Goal: Task Accomplishment & Management: Complete application form

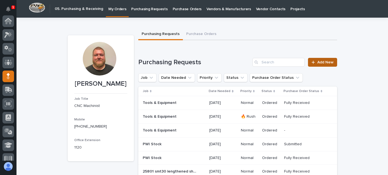
click at [333, 62] on link "Add New" at bounding box center [322, 62] width 29 height 9
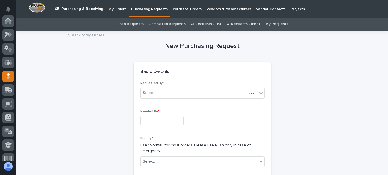
scroll to position [55, 0]
click at [172, 90] on div "Select..." at bounding box center [193, 92] width 106 height 9
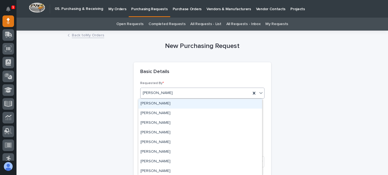
click at [172, 90] on div "[PERSON_NAME]" at bounding box center [195, 92] width 110 height 9
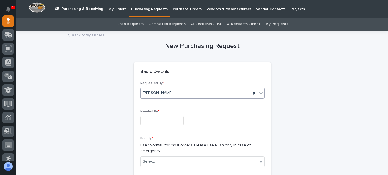
click at [158, 118] on input "text" at bounding box center [161, 120] width 43 height 10
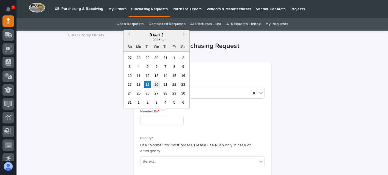
click at [159, 84] on div "20" at bounding box center [156, 84] width 7 height 7
type input "**********"
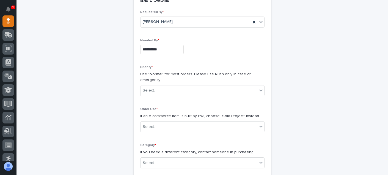
scroll to position [82, 0]
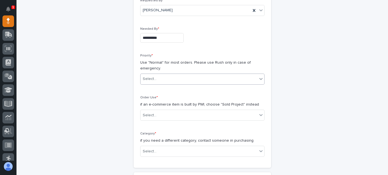
click at [162, 80] on div "Select..." at bounding box center [198, 78] width 117 height 9
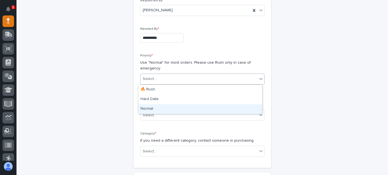
click at [157, 105] on div "Normal" at bounding box center [200, 109] width 124 height 10
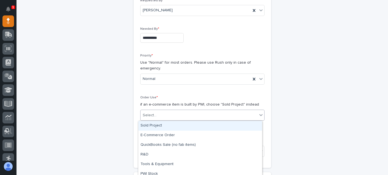
click at [157, 116] on div "Select..." at bounding box center [198, 114] width 117 height 9
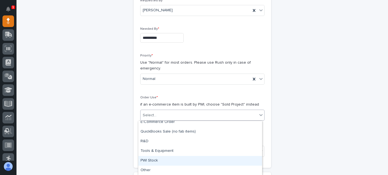
scroll to position [0, 0]
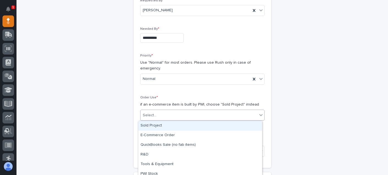
click at [157, 127] on div "Sold Project" at bounding box center [200, 126] width 124 height 10
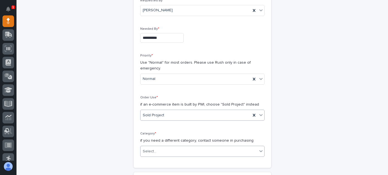
click at [164, 151] on div "Select..." at bounding box center [198, 150] width 117 height 9
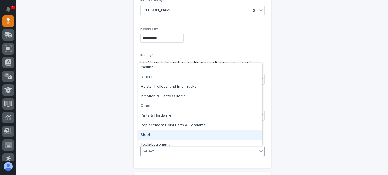
click at [159, 136] on div "Steel" at bounding box center [200, 135] width 124 height 10
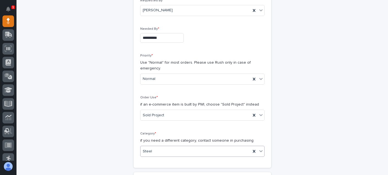
click at [267, 125] on div "**********" at bounding box center [202, 83] width 137 height 169
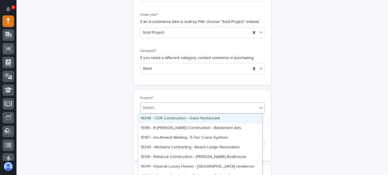
click at [169, 106] on div "Select..." at bounding box center [198, 107] width 117 height 9
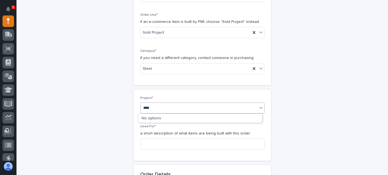
type input "*****"
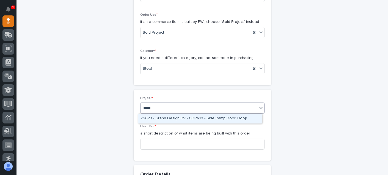
click at [172, 116] on div "26623 - Grand Design RV - GDRV10 - Side Ramp Door, Hoop" at bounding box center [200, 119] width 124 height 10
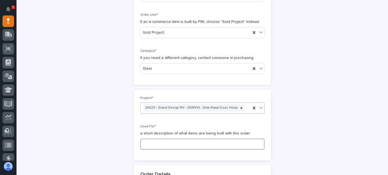
click at [169, 143] on input at bounding box center [202, 143] width 124 height 11
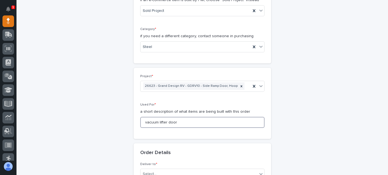
scroll to position [247, 0]
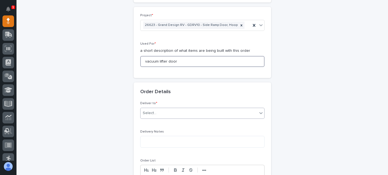
type input "vacuum lifter door"
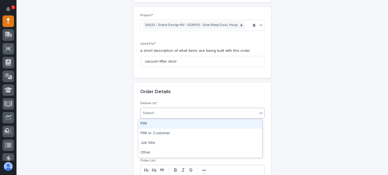
click at [155, 110] on div "Select..." at bounding box center [198, 112] width 117 height 9
click at [154, 123] on div "PWI" at bounding box center [200, 124] width 124 height 10
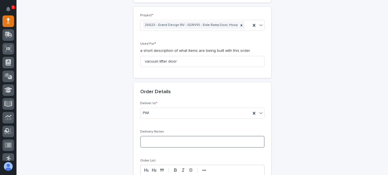
click at [154, 138] on textarea at bounding box center [202, 141] width 124 height 12
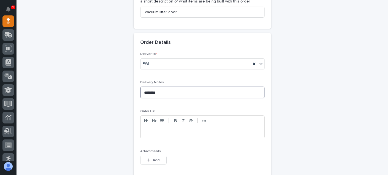
scroll to position [302, 0]
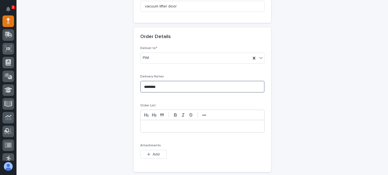
type textarea "********"
click at [145, 123] on div at bounding box center [202, 126] width 124 height 12
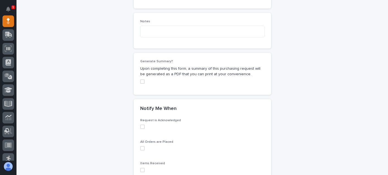
scroll to position [495, 0]
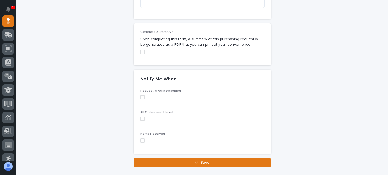
click at [141, 100] on div "Request is Acknowledged" at bounding box center [202, 96] width 124 height 15
click at [141, 99] on div "Request is Acknowledged" at bounding box center [202, 96] width 124 height 15
click at [140, 98] on span at bounding box center [142, 97] width 4 height 4
click at [140, 120] on span at bounding box center [142, 118] width 4 height 4
click at [140, 142] on span at bounding box center [142, 140] width 4 height 4
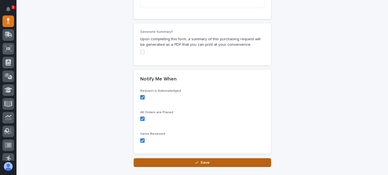
click at [161, 162] on button "Save" at bounding box center [202, 162] width 137 height 9
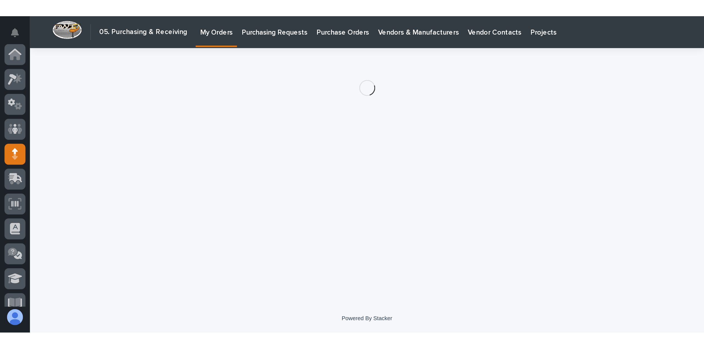
scroll to position [55, 0]
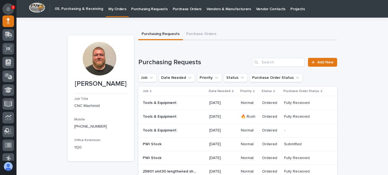
click at [5, 5] on button "Notifications" at bounding box center [8, 9] width 12 height 12
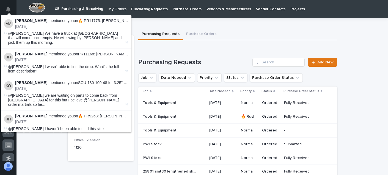
click at [5, 5] on button "Notifications" at bounding box center [8, 9] width 12 height 12
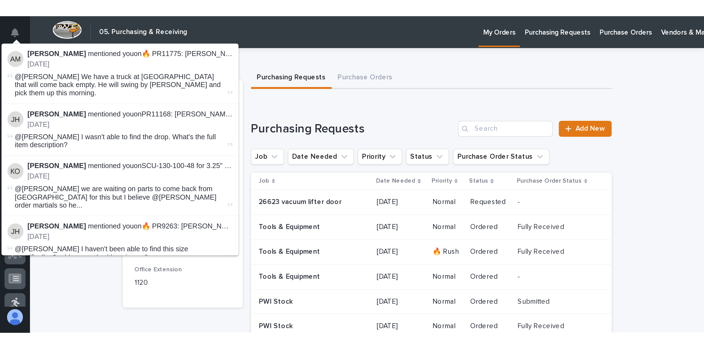
scroll to position [0, 0]
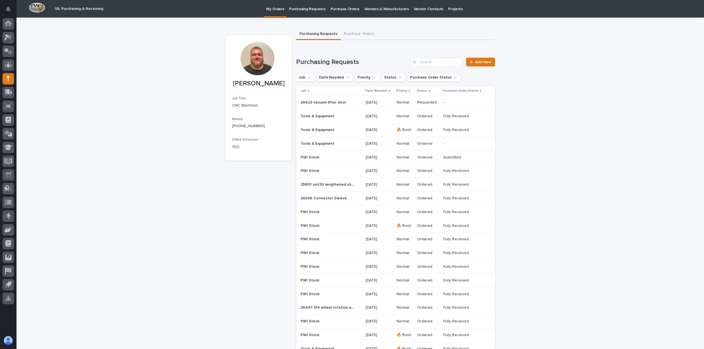
click at [68, 160] on div "Loading... Saving… Loading... Saving… [PERSON_NAME] [PERSON_NAME] Job Title CNC…" at bounding box center [359, 306] width 687 height 577
click at [11, 38] on icon at bounding box center [9, 36] width 5 height 5
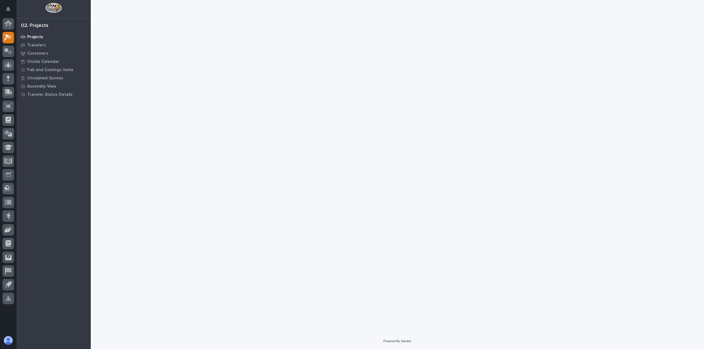
click at [35, 38] on p "Projects" at bounding box center [35, 37] width 16 height 5
click at [30, 34] on div "Projects" at bounding box center [53, 37] width 71 height 8
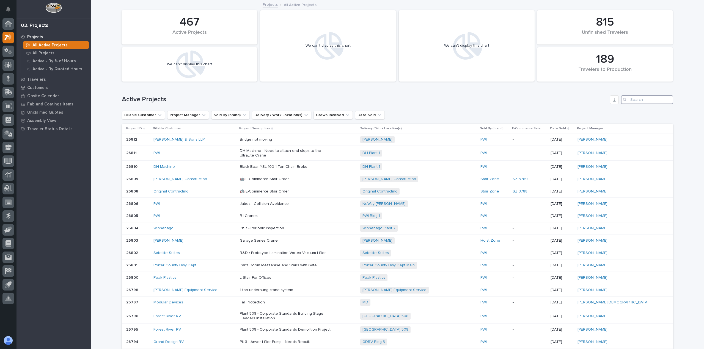
click at [640, 103] on input "Search" at bounding box center [647, 99] width 52 height 9
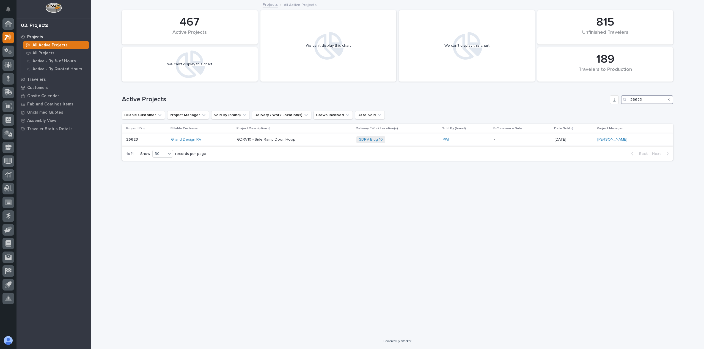
type input "26623"
click at [261, 137] on p "GDRV10 - Side Ramp Door, Hoop" at bounding box center [285, 139] width 96 height 5
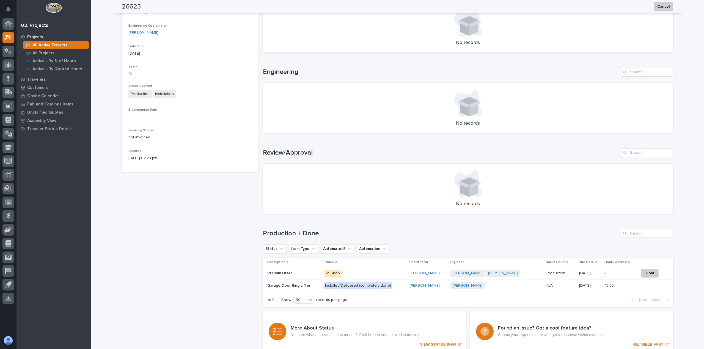
scroll to position [225, 0]
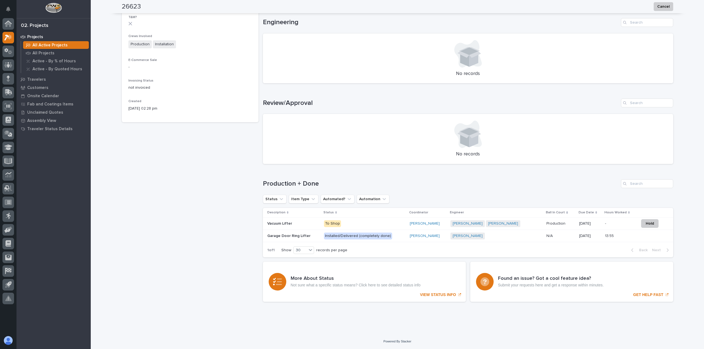
click at [295, 226] on div "Vacuum Lifter Vacuum Lifter" at bounding box center [293, 223] width 52 height 9
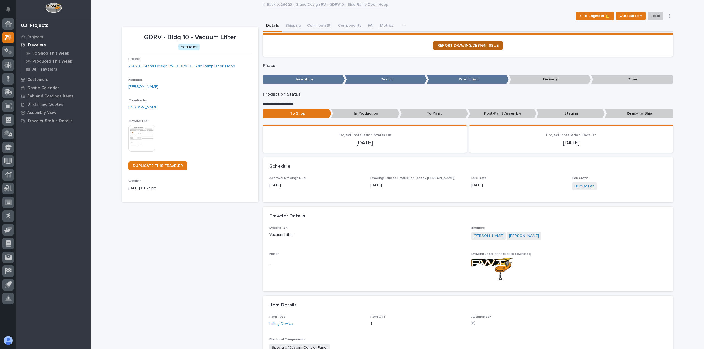
click at [454, 49] on link "REPORT DRAWING/DESIGN ISSUE" at bounding box center [468, 45] width 70 height 9
